Goal: Task Accomplishment & Management: Use online tool/utility

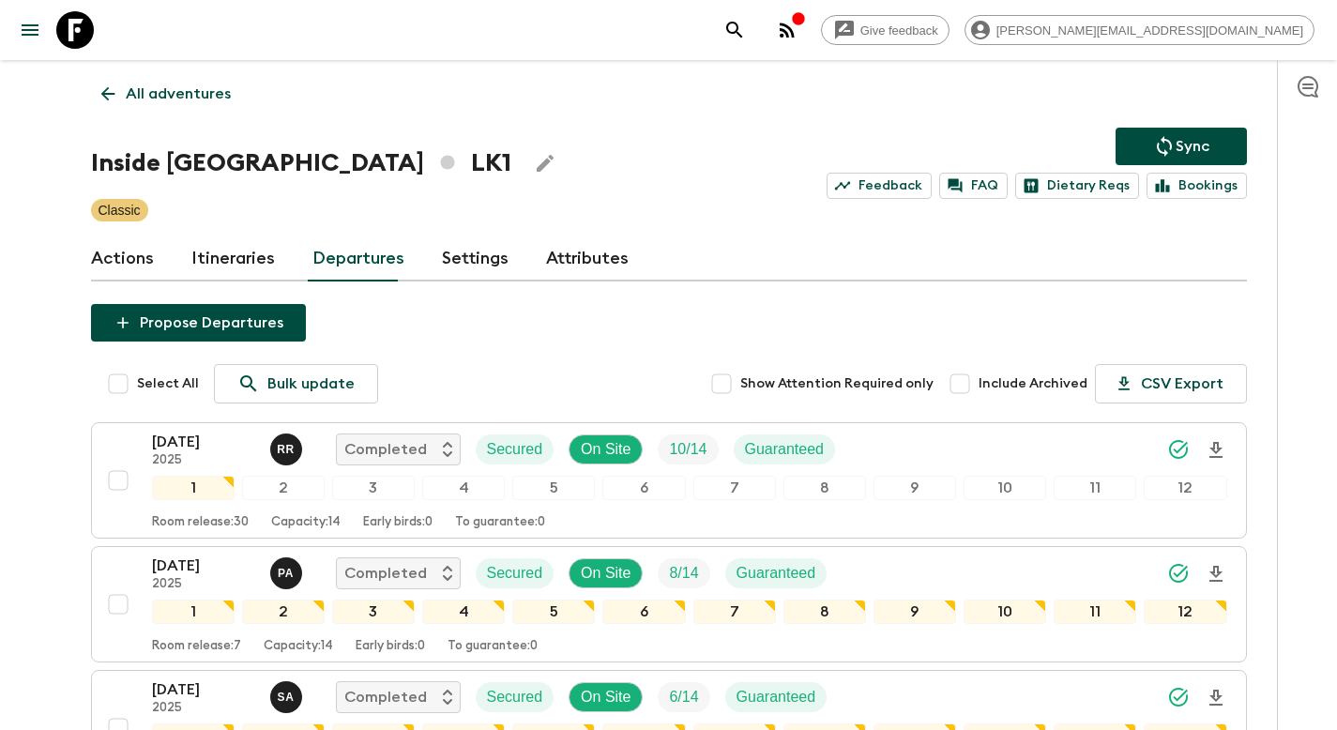
click at [179, 99] on p "All adventures" at bounding box center [178, 94] width 105 height 23
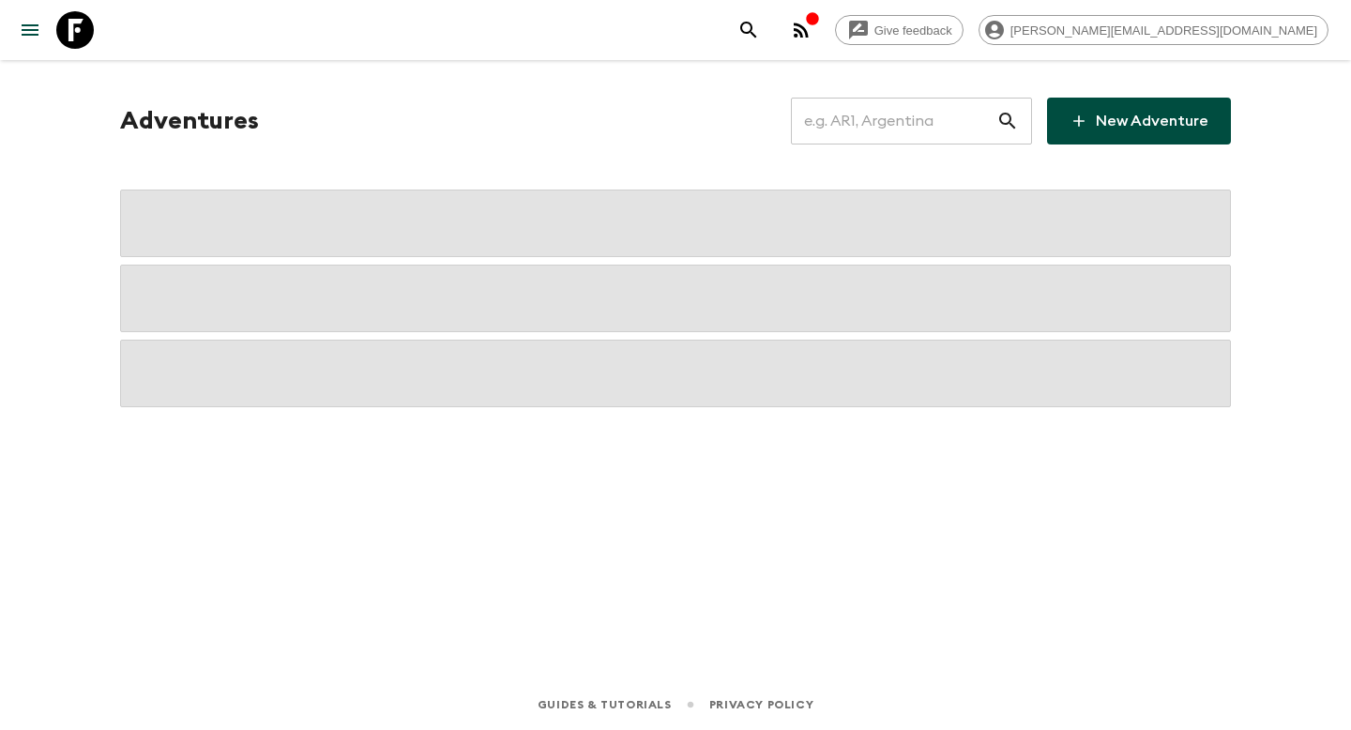
click at [936, 115] on input "text" at bounding box center [894, 121] width 206 height 53
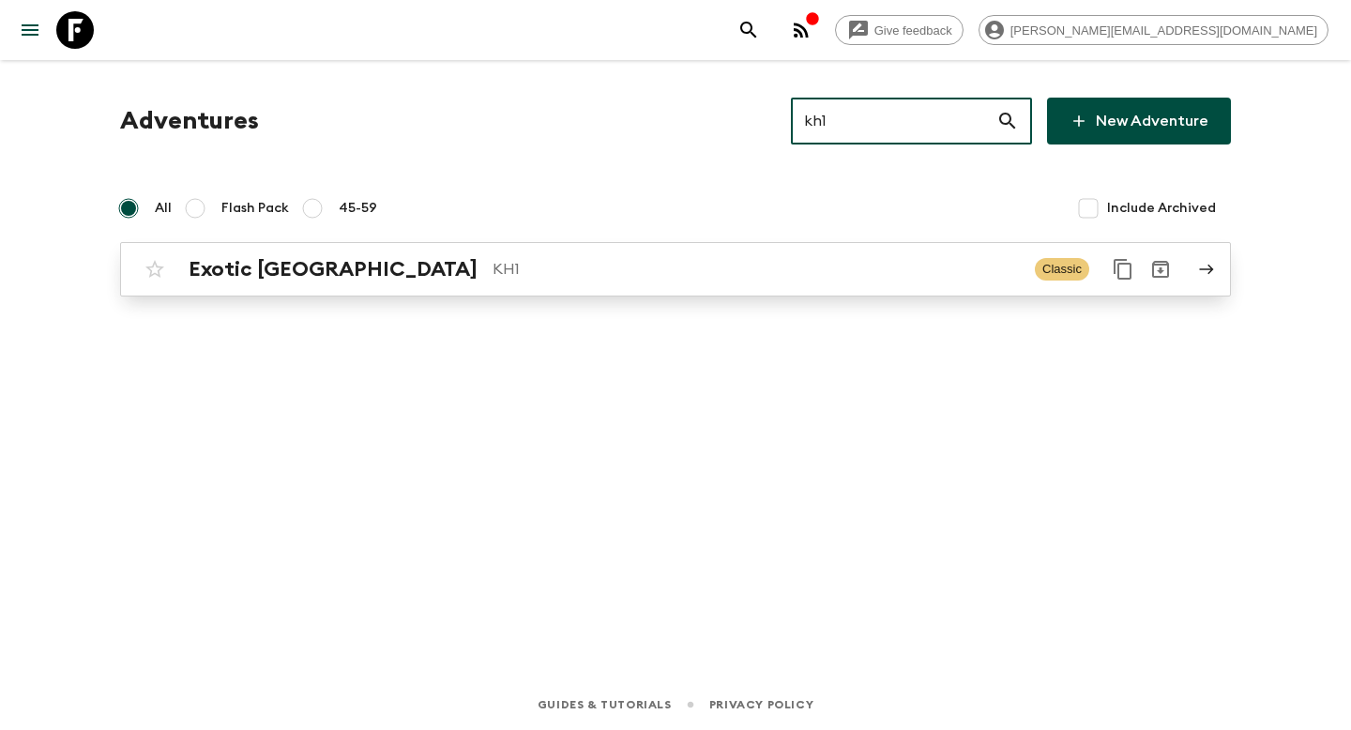
type input "kh1"
click at [567, 260] on p "KH1" at bounding box center [756, 269] width 527 height 23
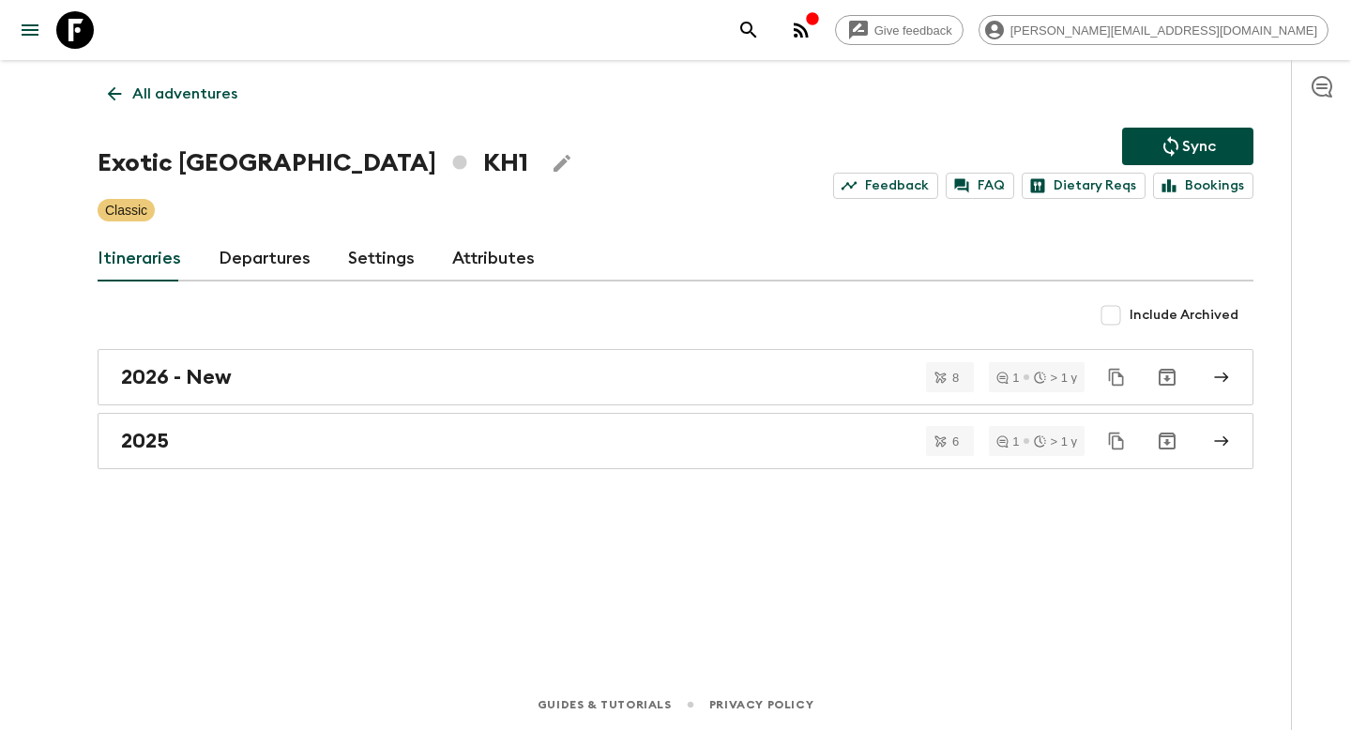
click at [252, 261] on link "Departures" at bounding box center [265, 258] width 92 height 45
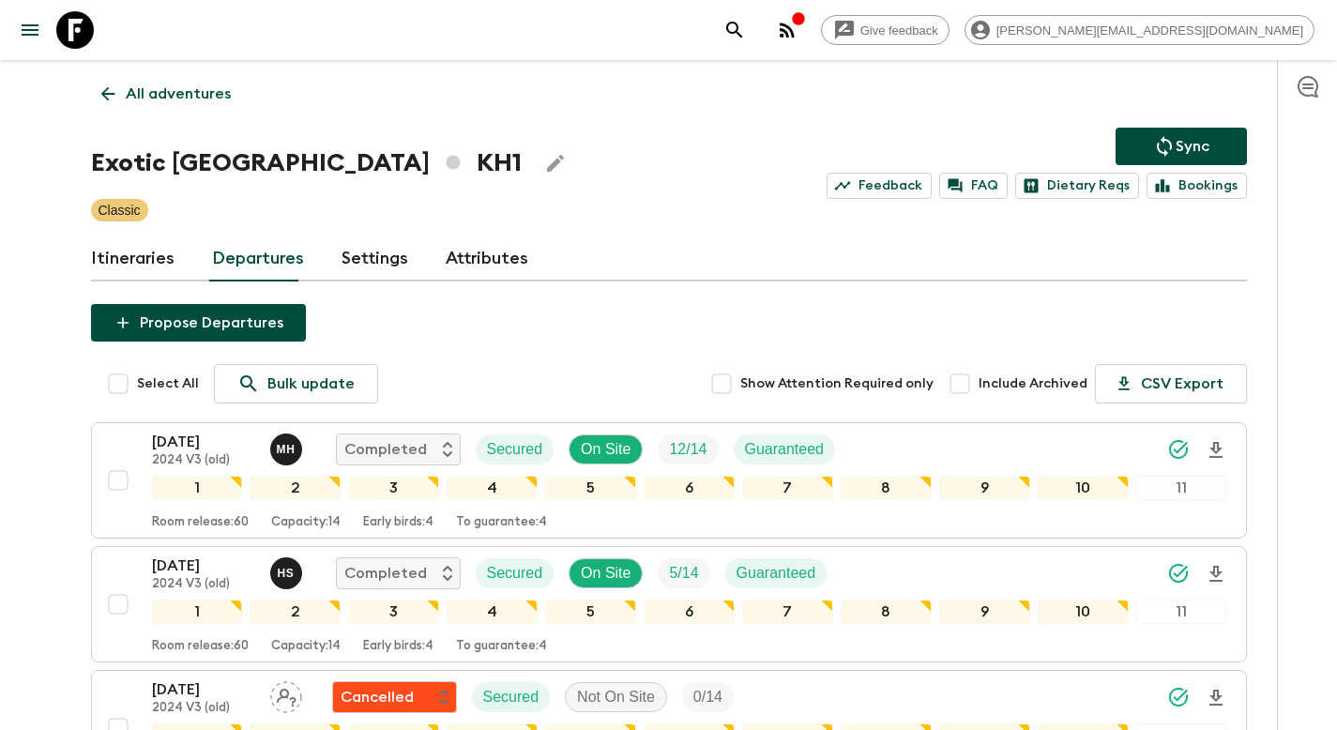
scroll to position [2059, 0]
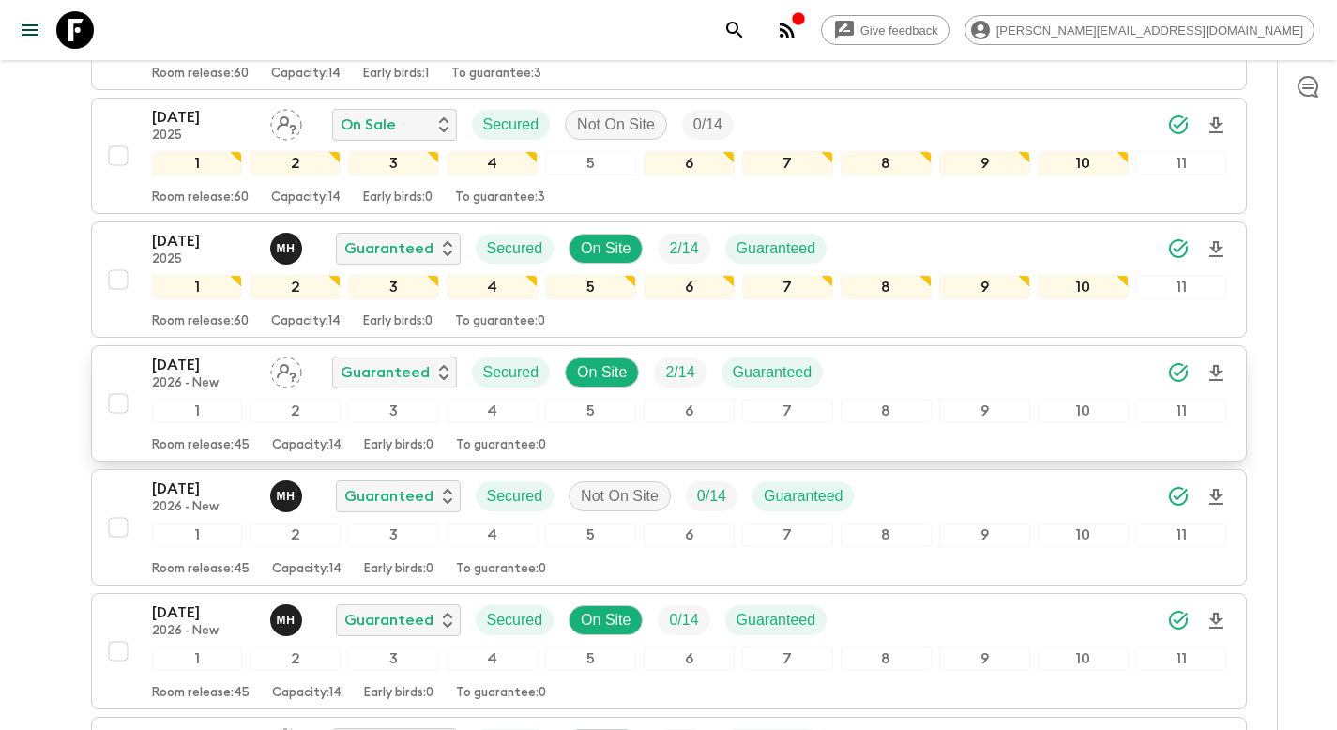
click at [895, 374] on div "[DATE] 2026 - New Guaranteed Secured On Site 2 / 14 Guaranteed" at bounding box center [689, 373] width 1075 height 38
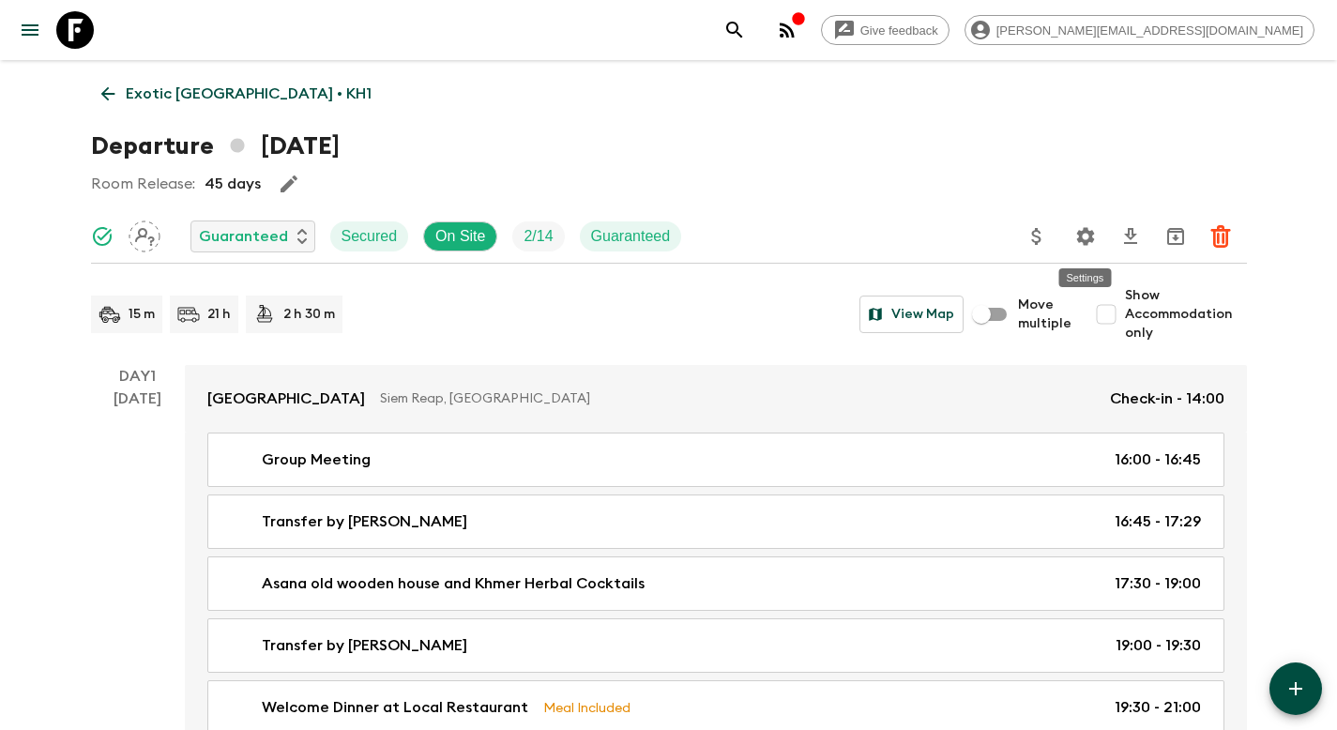
click at [1039, 243] on icon "Update Price, Early Bird Discount and Costs" at bounding box center [1037, 236] width 23 height 23
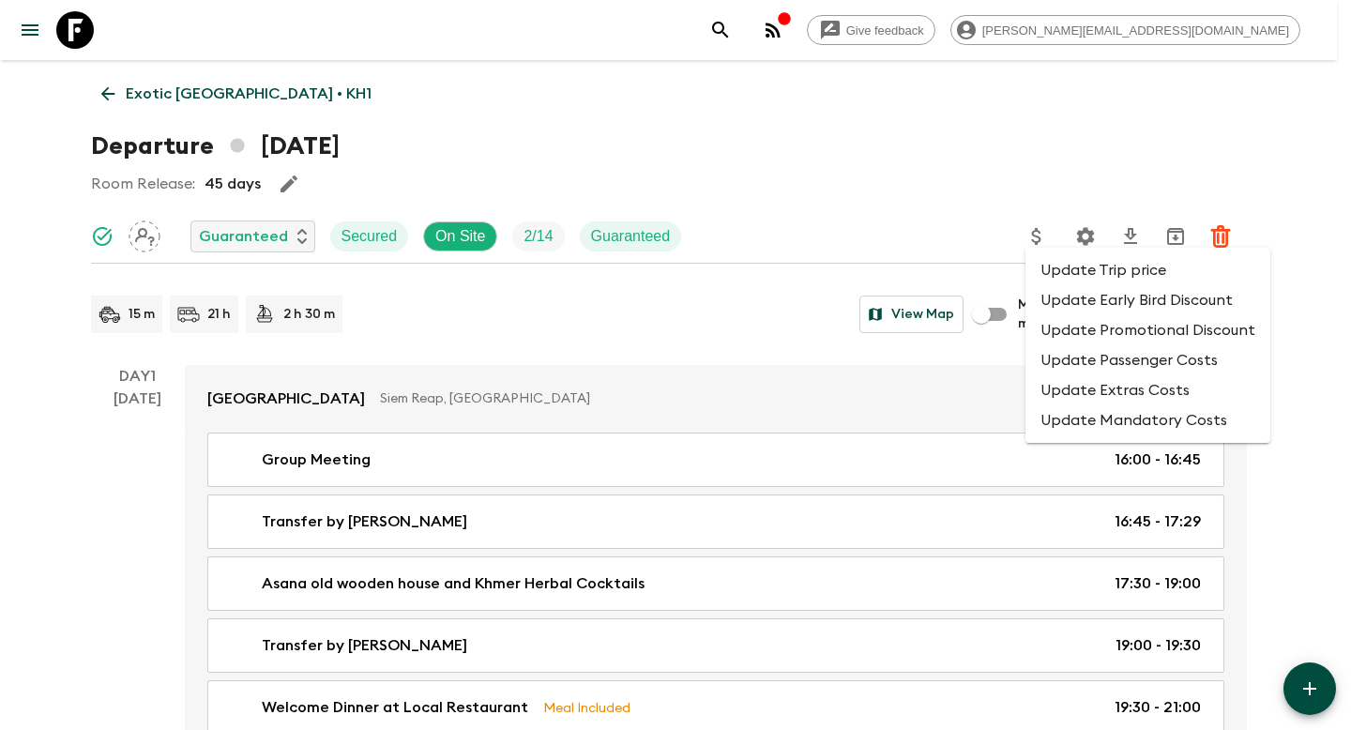
click at [1082, 334] on li "Update Promotional Discount" at bounding box center [1148, 330] width 245 height 30
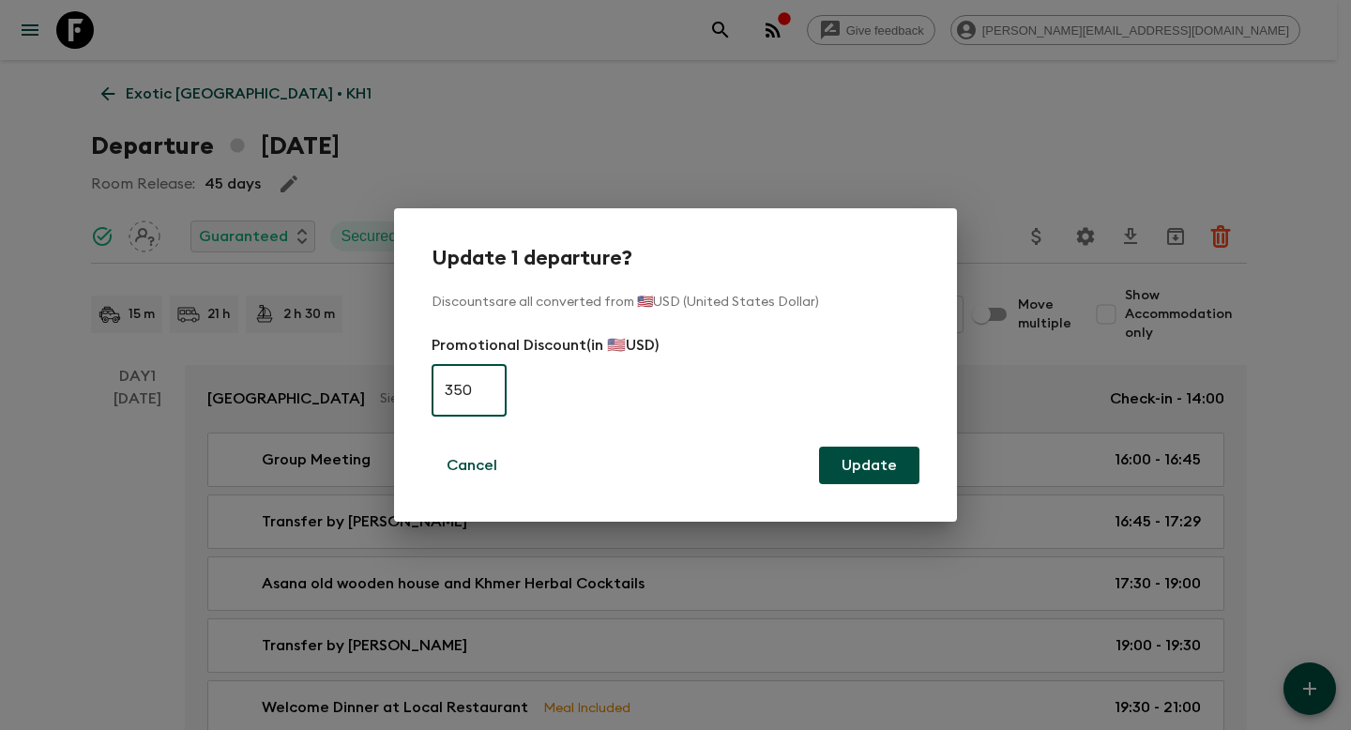
click at [474, 389] on input "350" at bounding box center [469, 390] width 75 height 53
type input "0"
click at [880, 466] on button "Update" at bounding box center [869, 466] width 100 height 38
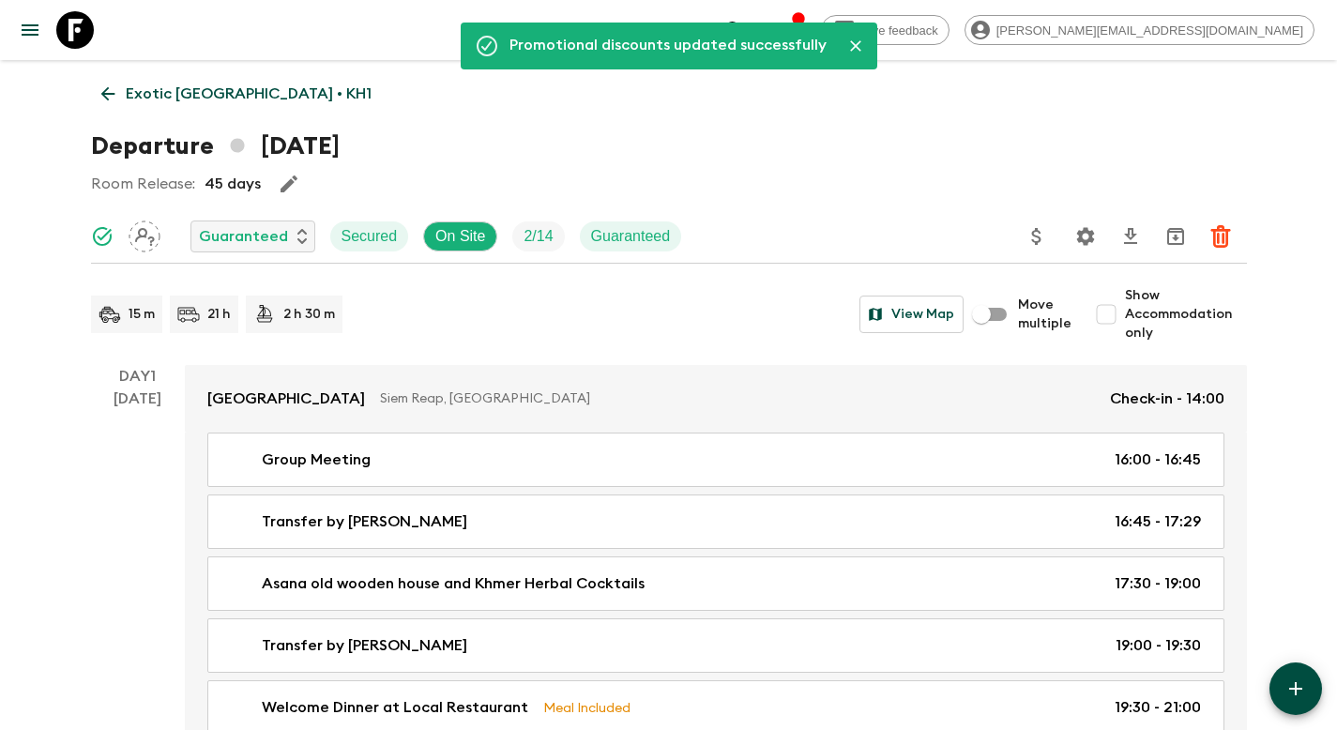
click at [180, 88] on p "Exotic [GEOGRAPHIC_DATA] • KH1" at bounding box center [249, 94] width 246 height 23
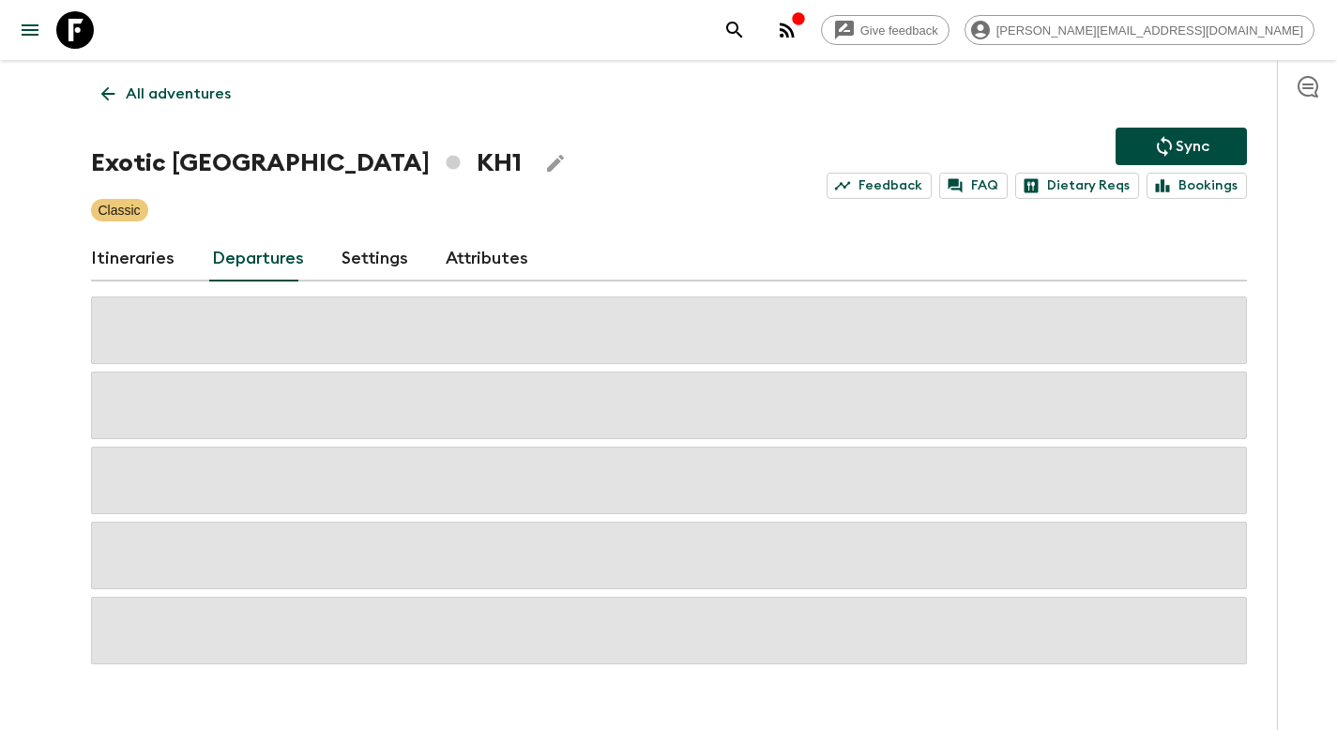
click at [1170, 155] on icon "Sync adventure departures to the booking engine" at bounding box center [1164, 146] width 23 height 23
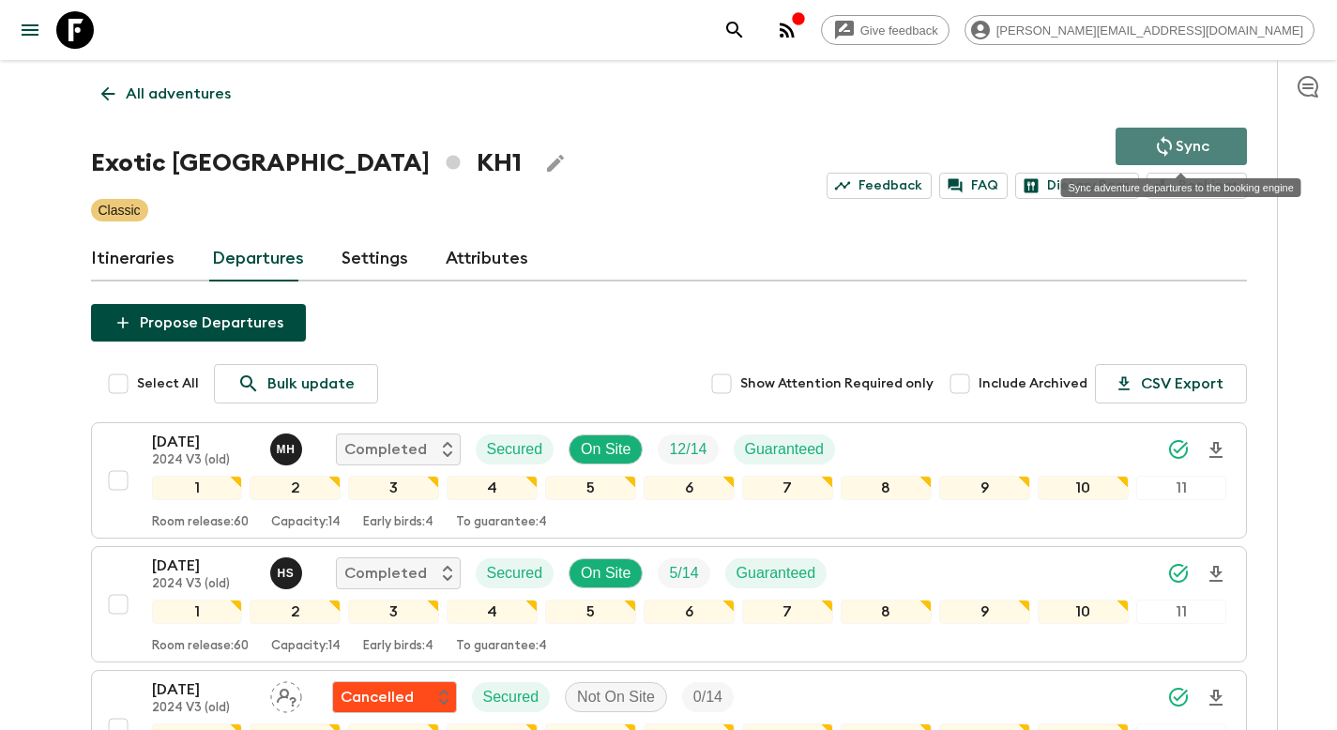
click at [1183, 144] on p "Sync" at bounding box center [1193, 146] width 34 height 23
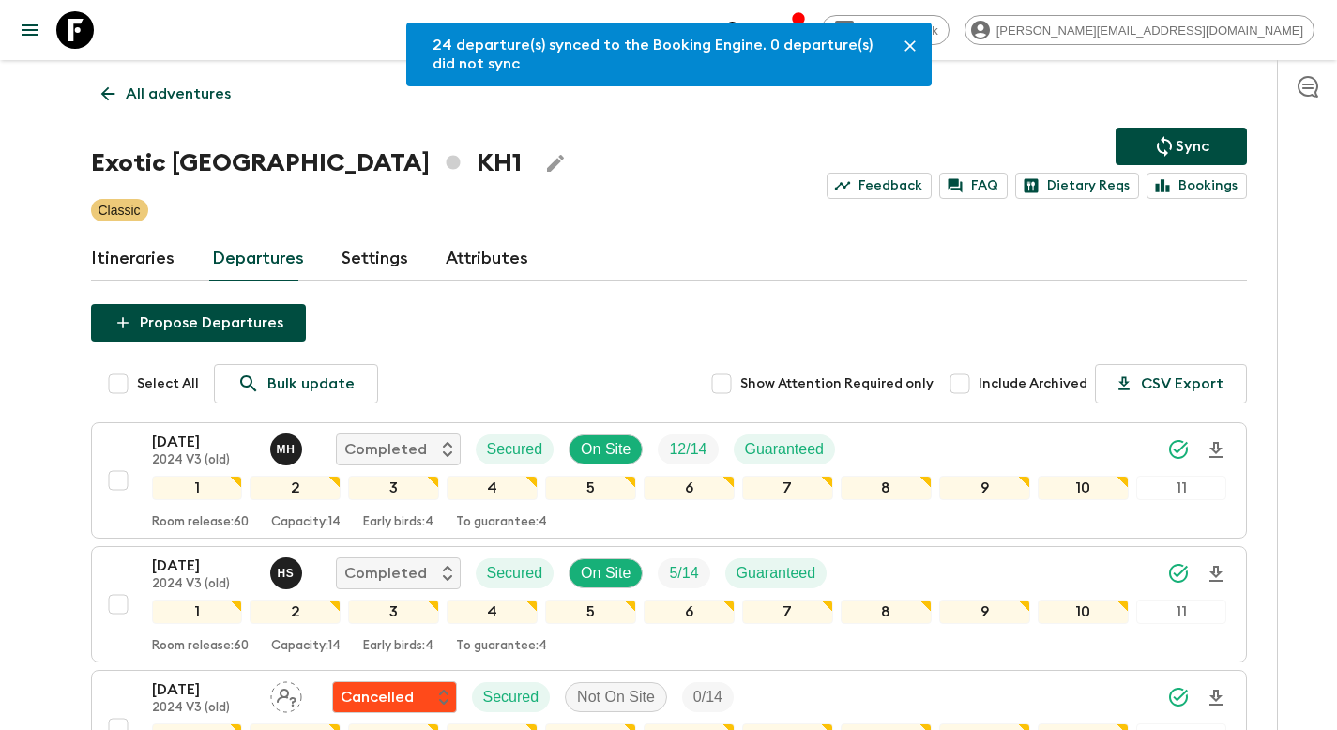
click at [190, 96] on p "All adventures" at bounding box center [178, 94] width 105 height 23
